Goal: Transaction & Acquisition: Obtain resource

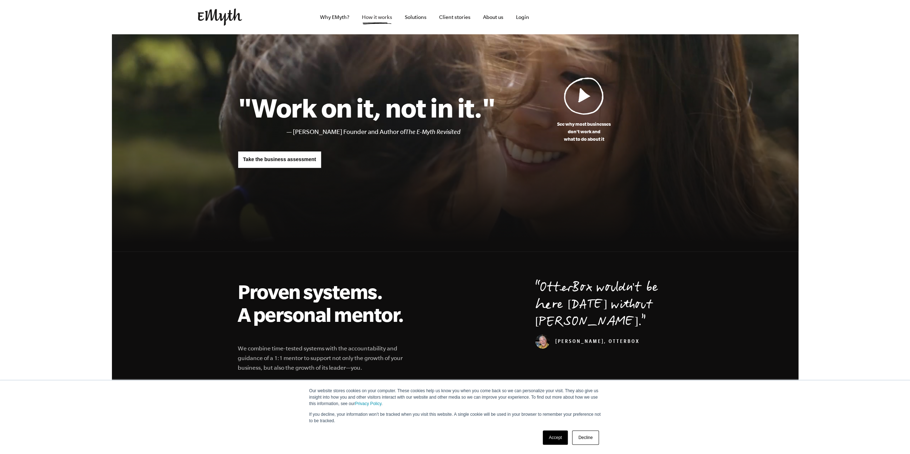
click at [375, 22] on link "How it works" at bounding box center [377, 17] width 42 height 34
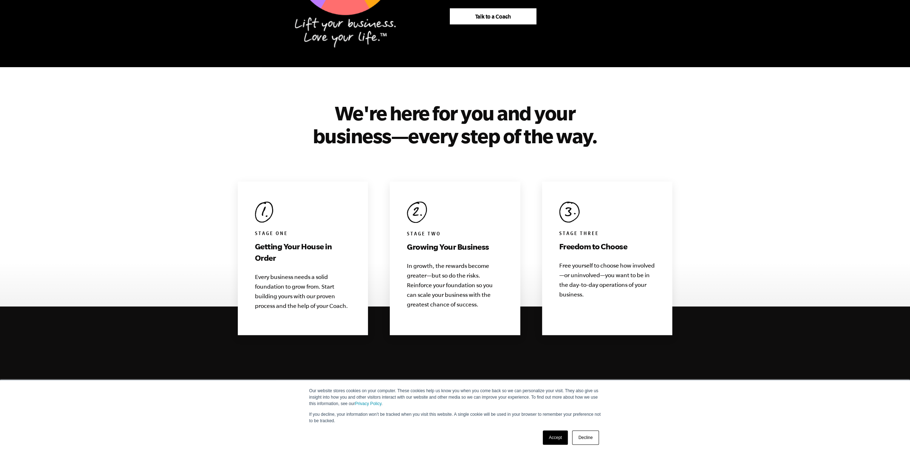
scroll to position [643, 0]
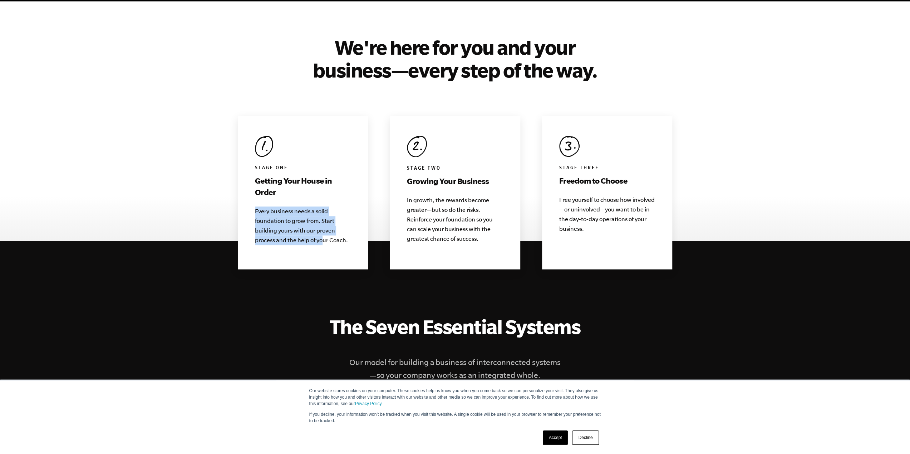
drag, startPoint x: 248, startPoint y: 198, endPoint x: 301, endPoint y: 232, distance: 63.2
click at [318, 232] on div "Stage One Getting Your House in Order Every business needs a solid foundation t…" at bounding box center [303, 193] width 130 height 154
click at [291, 230] on p "Every business needs a solid foundation to grow from. Start building yours with…" at bounding box center [303, 226] width 96 height 39
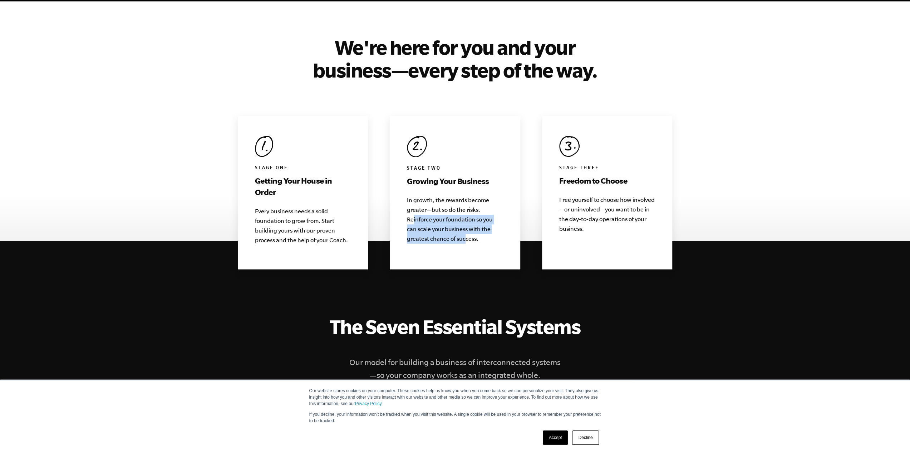
drag, startPoint x: 414, startPoint y: 207, endPoint x: 468, endPoint y: 224, distance: 56.5
click at [467, 223] on p "In growth, the rewards become greater—but so do the risks. Reinforce your found…" at bounding box center [455, 219] width 96 height 48
click at [469, 233] on div "Stage Two Growing Your Business In growth, the rewards become greater—but so do…" at bounding box center [455, 193] width 130 height 154
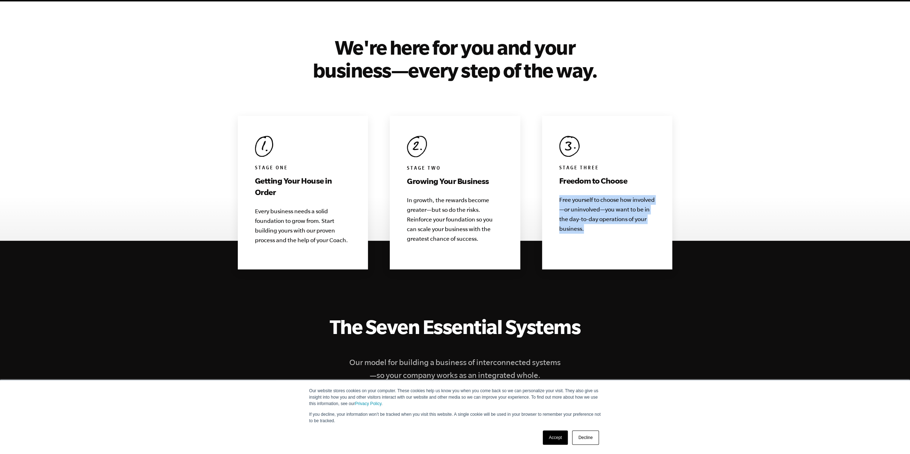
drag, startPoint x: 547, startPoint y: 188, endPoint x: 603, endPoint y: 226, distance: 67.7
click at [603, 226] on div "Stage Three Freedom to Choose Free yourself to choose how involved—or uninvolve…" at bounding box center [607, 193] width 130 height 154
click at [602, 233] on div "Stage Three Freedom to Choose Free yourself to choose how involved—or uninvolve…" at bounding box center [607, 193] width 130 height 154
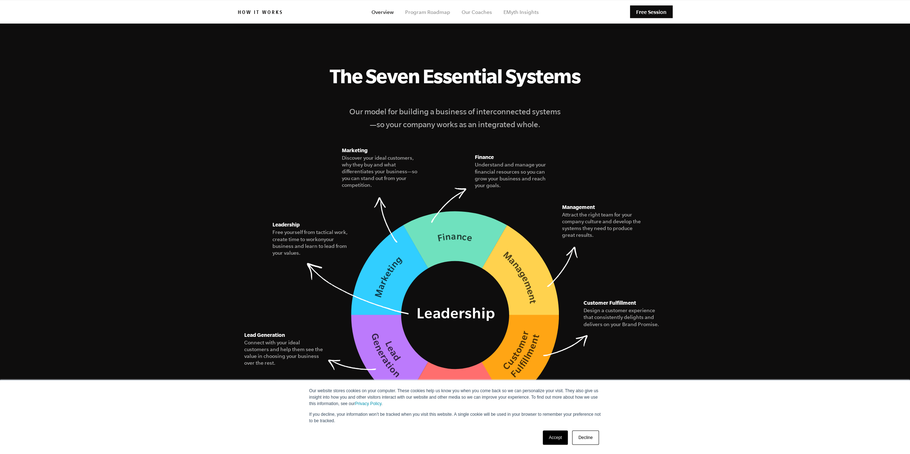
scroll to position [893, 0]
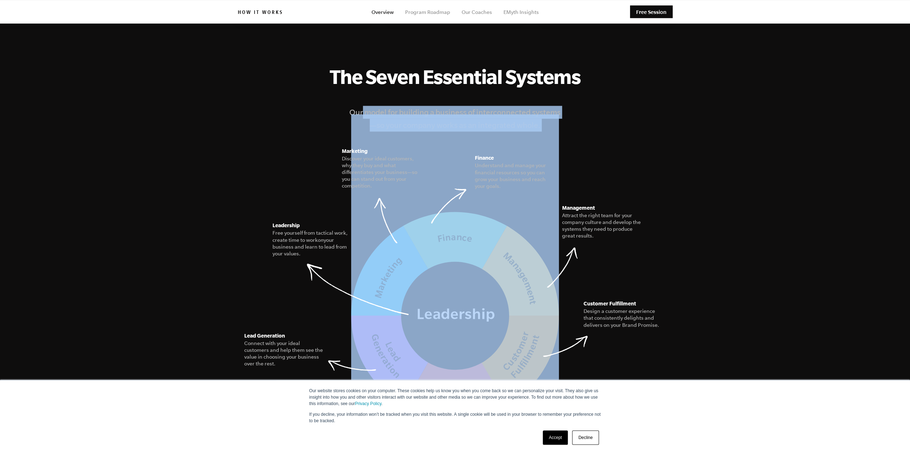
drag, startPoint x: 364, startPoint y: 100, endPoint x: 519, endPoint y: 130, distance: 157.7
click at [517, 125] on figure "The Seven Essential Systems Our model for building a business of interconnected…" at bounding box center [455, 243] width 435 height 356
click at [432, 104] on figure "The Seven Essential Systems Our model for building a business of interconnected…" at bounding box center [455, 243] width 435 height 356
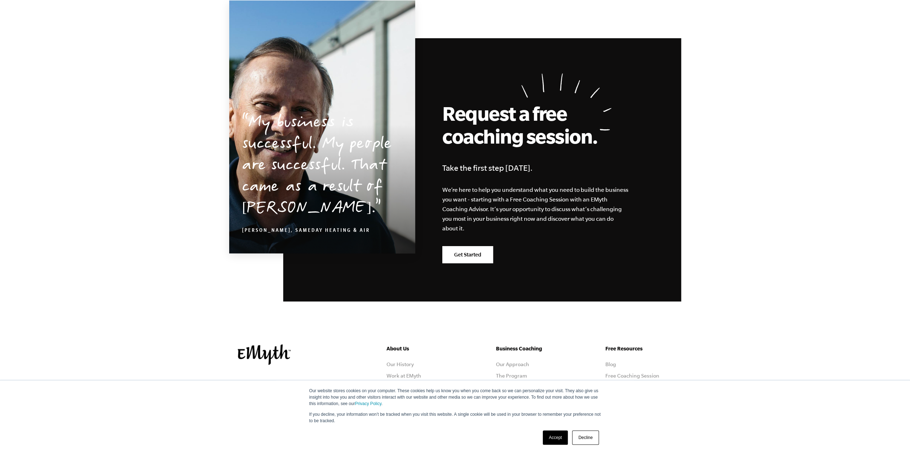
scroll to position [3394, 0]
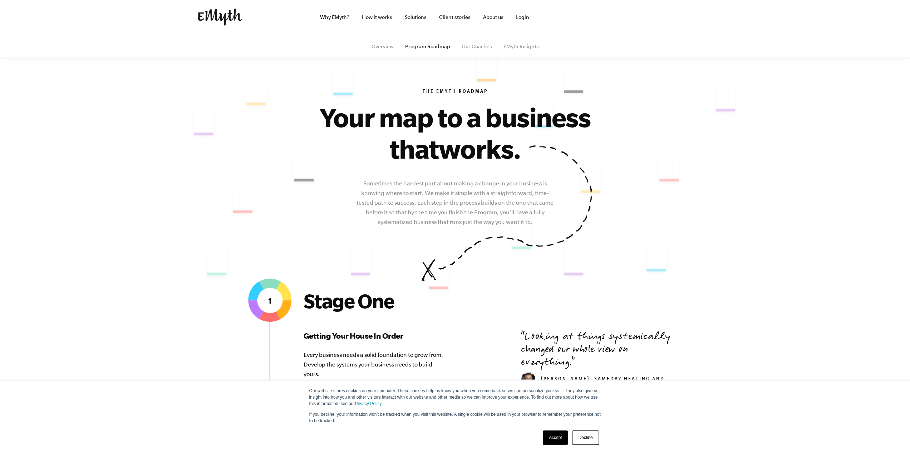
scroll to position [179, 0]
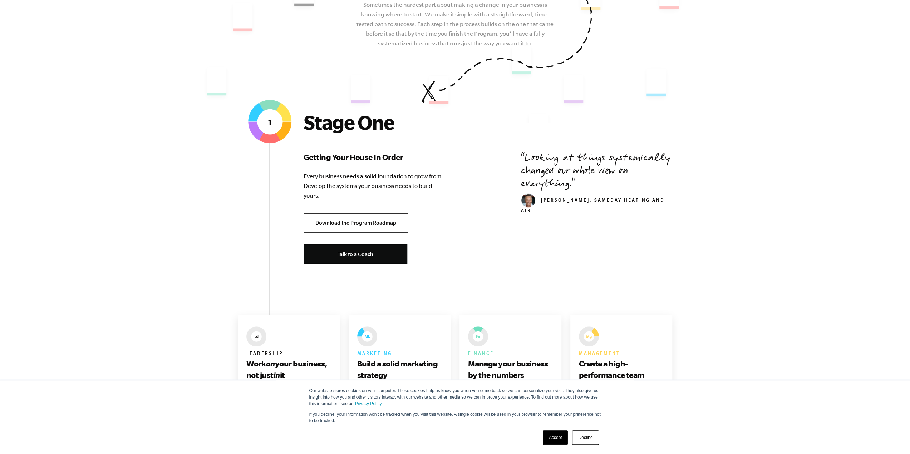
click at [363, 224] on link "Download the Program Roadmap" at bounding box center [355, 223] width 104 height 20
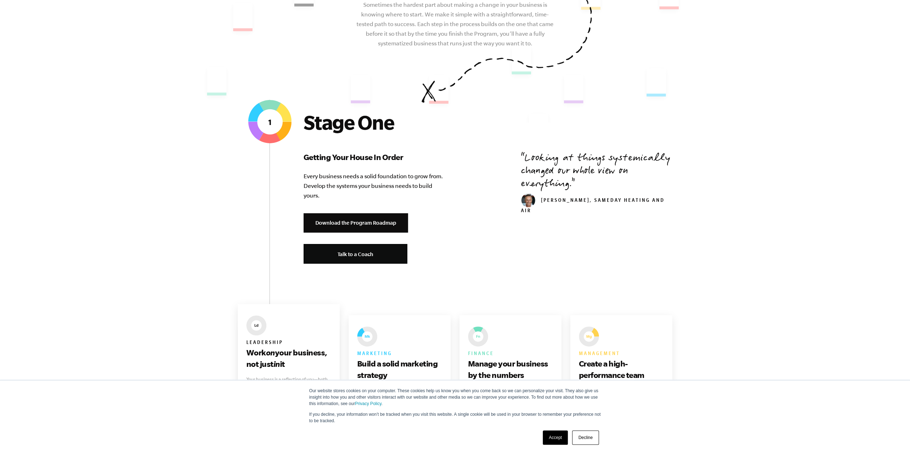
scroll to position [357, 0]
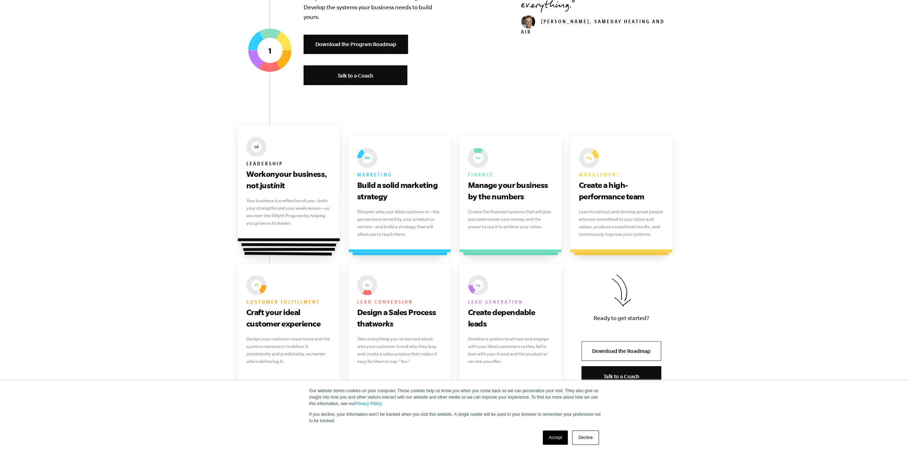
click at [292, 226] on p "Your business is a reflection of you—both your strengths and your weaknesses—so…" at bounding box center [288, 212] width 85 height 30
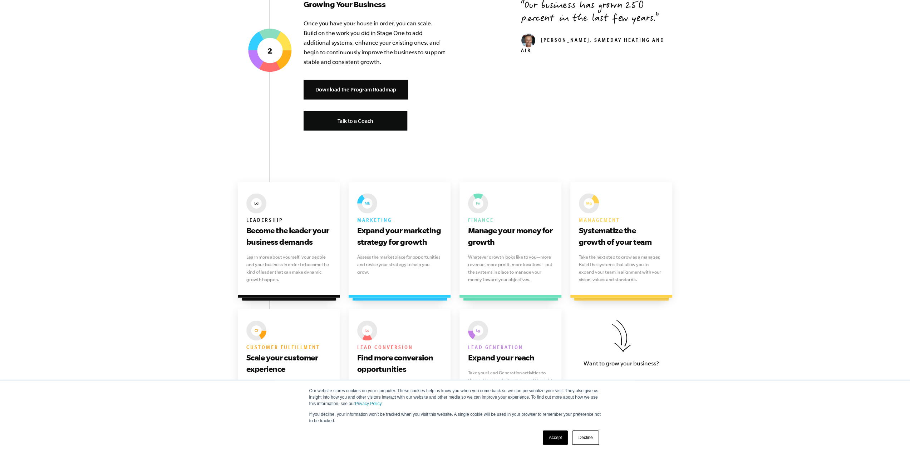
scroll to position [893, 0]
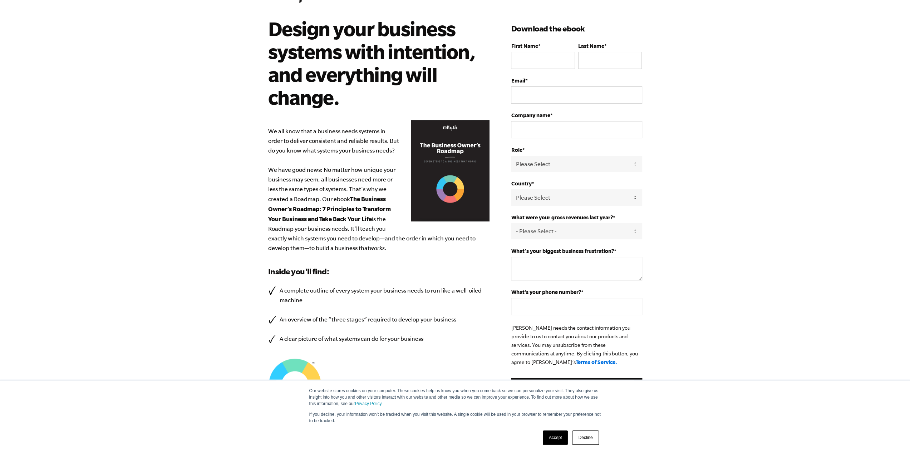
scroll to position [107, 0]
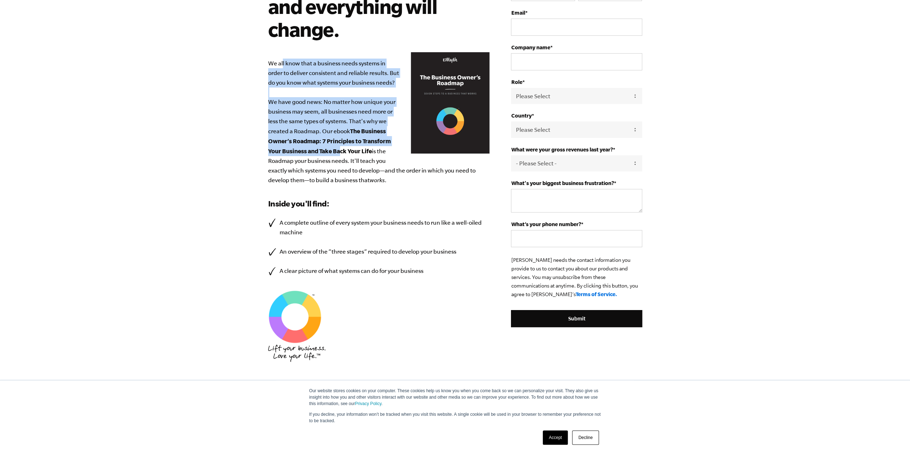
drag, startPoint x: 282, startPoint y: 63, endPoint x: 343, endPoint y: 147, distance: 103.3
click at [341, 146] on p "We all know that a business needs systems in order to deliver consistent and re…" at bounding box center [379, 122] width 222 height 127
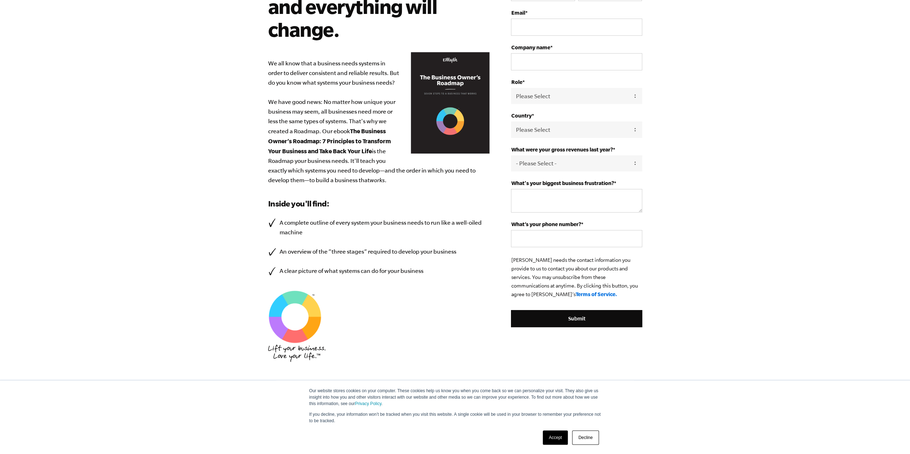
click at [375, 155] on p "We all know that a business needs systems in order to deliver consistent and re…" at bounding box center [379, 122] width 222 height 127
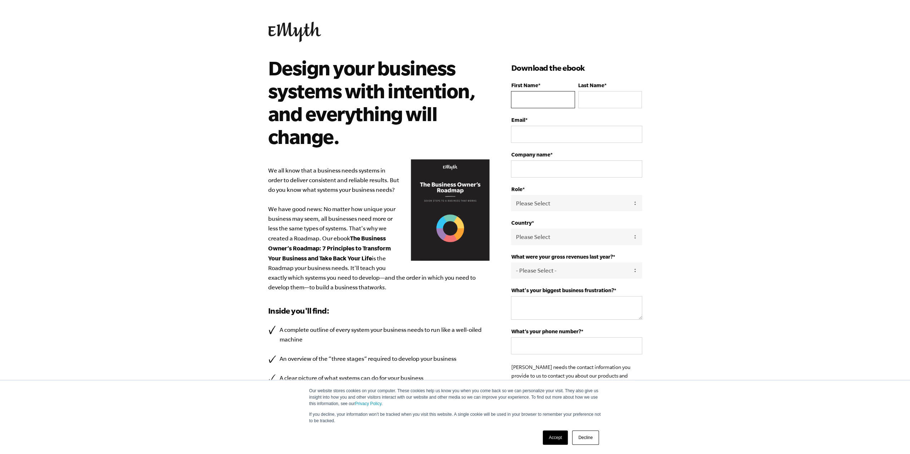
click at [538, 99] on input "First Name *" at bounding box center [543, 99] width 64 height 17
type input "Paweł"
type input "Olkowski"
type input "olkowski.pawel@outlook.com"
type input "Olkowski Design"
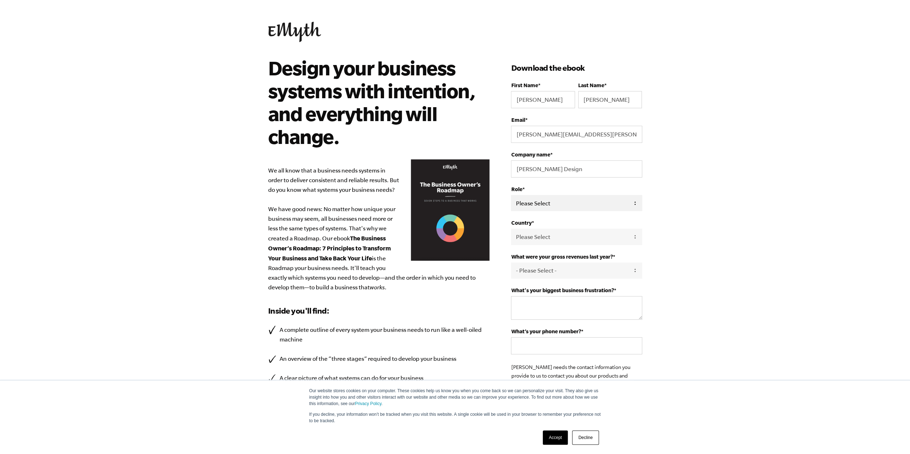
click at [615, 208] on select "Please Select Owner Partner / Co-Owner Executive Employee / Other" at bounding box center [576, 203] width 131 height 16
select select "Owner"
click at [511, 195] on select "Please Select Owner Partner / Co-Owner Executive Employee / Other" at bounding box center [576, 203] width 131 height 16
click at [547, 238] on select "Please Select United States Afghanistan Åland Islands Albania Algeria American …" at bounding box center [576, 237] width 131 height 16
select select "Poland"
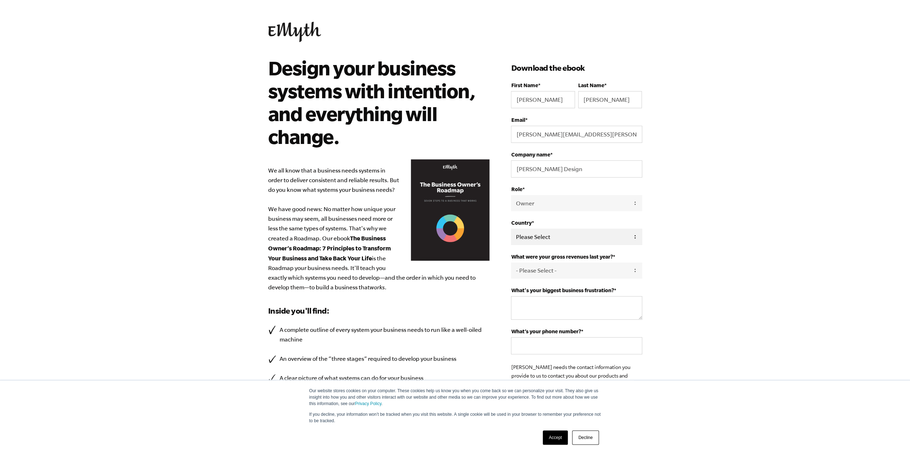
click at [511, 229] on select "Please Select United States Afghanistan Åland Islands Albania Algeria American …" at bounding box center [576, 237] width 131 height 16
click at [571, 269] on select "- Please Select - 0-75K 76-150K 151-275K 276-500K 501-750K 751-1M 1-2.5M 2.5-5M…" at bounding box center [576, 271] width 131 height 16
select select "0-75K"
click at [511, 263] on select "- Please Select - 0-75K 76-150K 151-275K 276-500K 501-750K 751-1M 1-2.5M 2.5-5M…" at bounding box center [576, 271] width 131 height 16
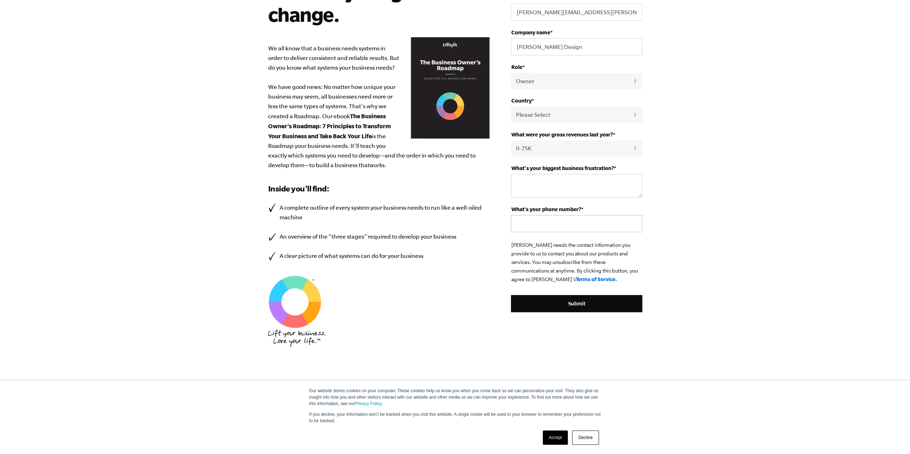
scroll to position [126, 0]
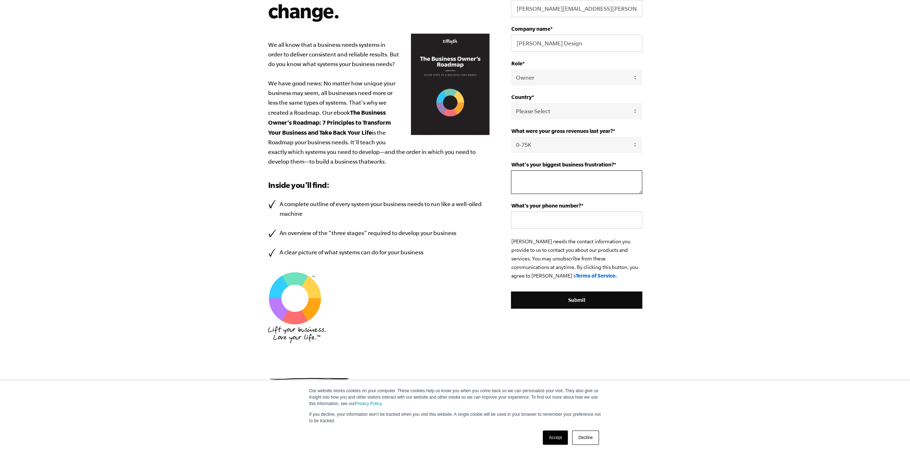
click at [561, 180] on textarea "What's your biggest business frustration? *" at bounding box center [576, 182] width 131 height 24
type textarea "H"
type textarea "Convincing client's that my services are better quality than cheaper alternativ…"
click at [595, 224] on input "What’s your phone number? *" at bounding box center [576, 220] width 131 height 17
click at [516, 216] on input "795346493" at bounding box center [576, 220] width 131 height 17
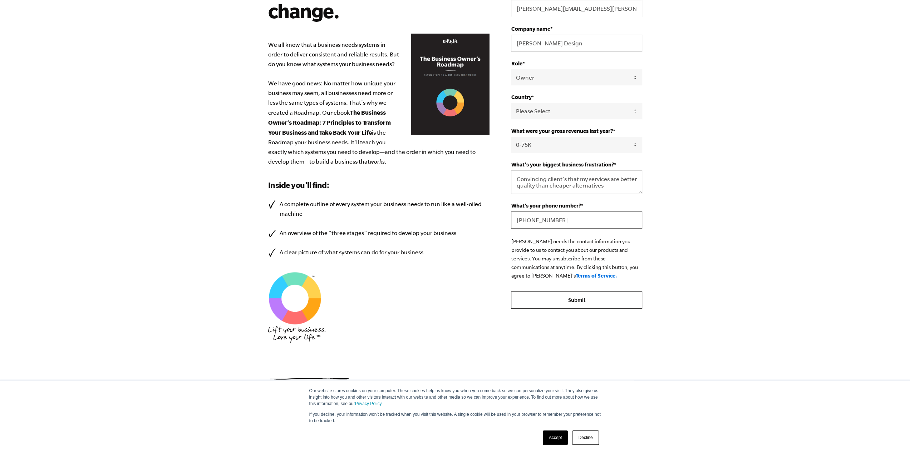
type input "+48795346493"
click at [575, 302] on input "Submit" at bounding box center [576, 300] width 131 height 17
click at [552, 435] on link "Accept" at bounding box center [555, 438] width 25 height 14
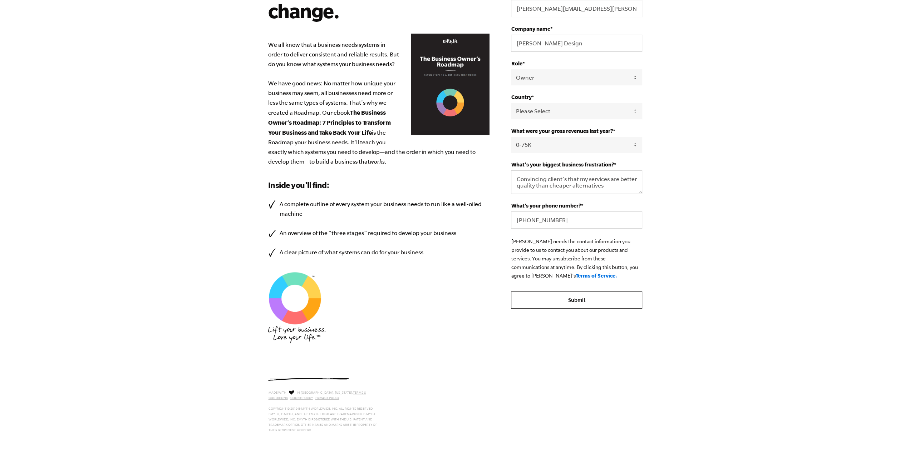
click at [570, 302] on input "Submit" at bounding box center [576, 300] width 131 height 17
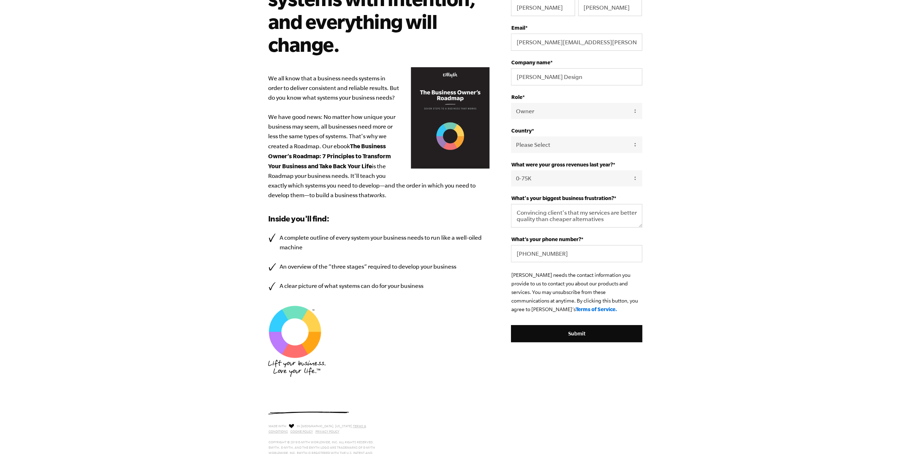
scroll to position [54, 0]
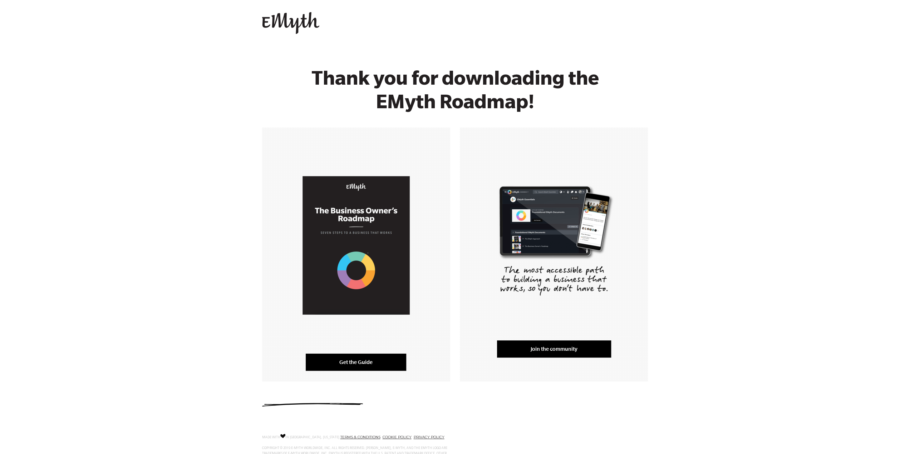
click at [346, 362] on link "Get the Guide" at bounding box center [356, 362] width 100 height 17
